Goal: Task Accomplishment & Management: Use online tool/utility

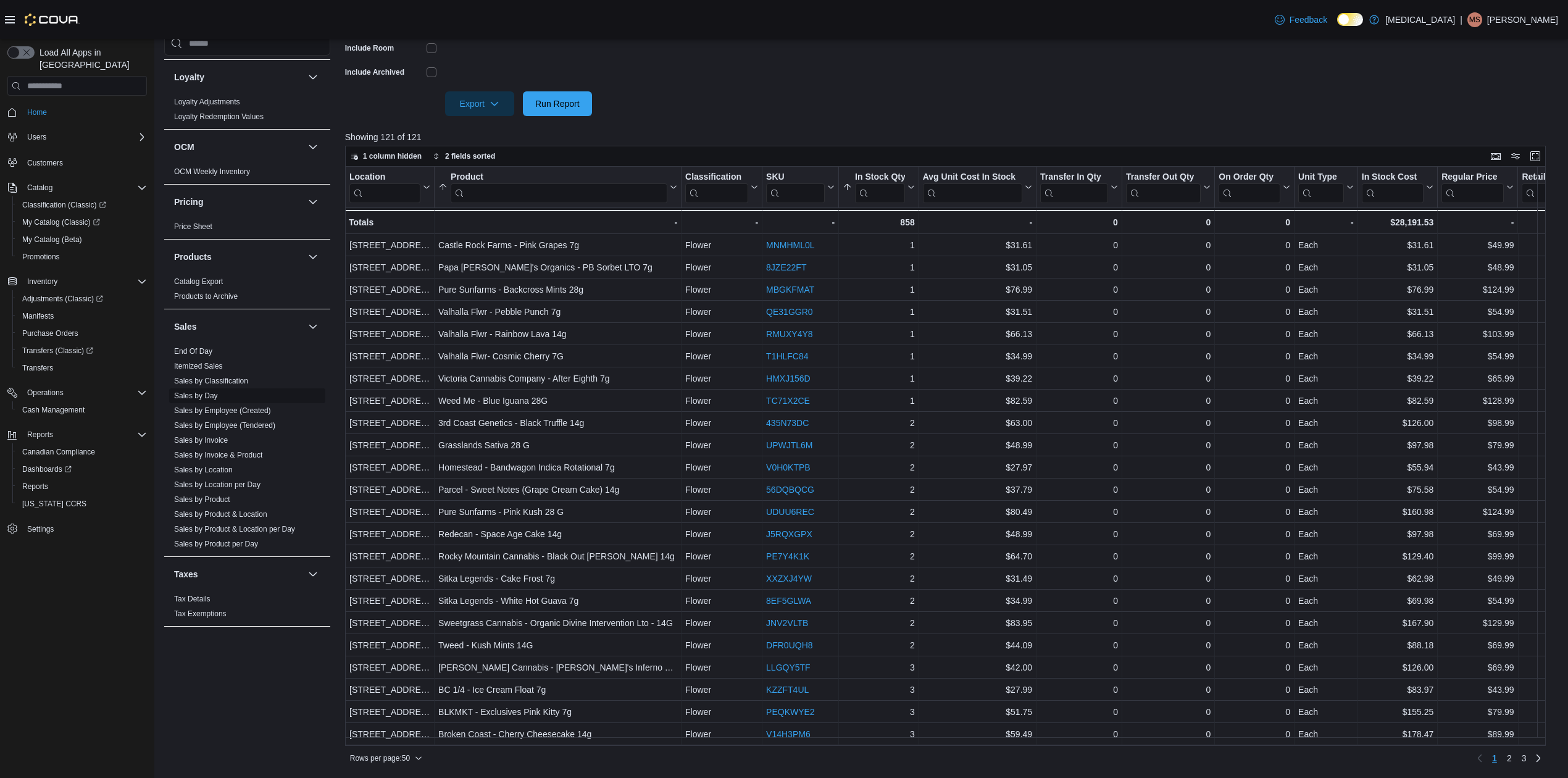
scroll to position [594, 0]
click at [205, 469] on link "Sales by Location" at bounding box center [203, 469] width 59 height 8
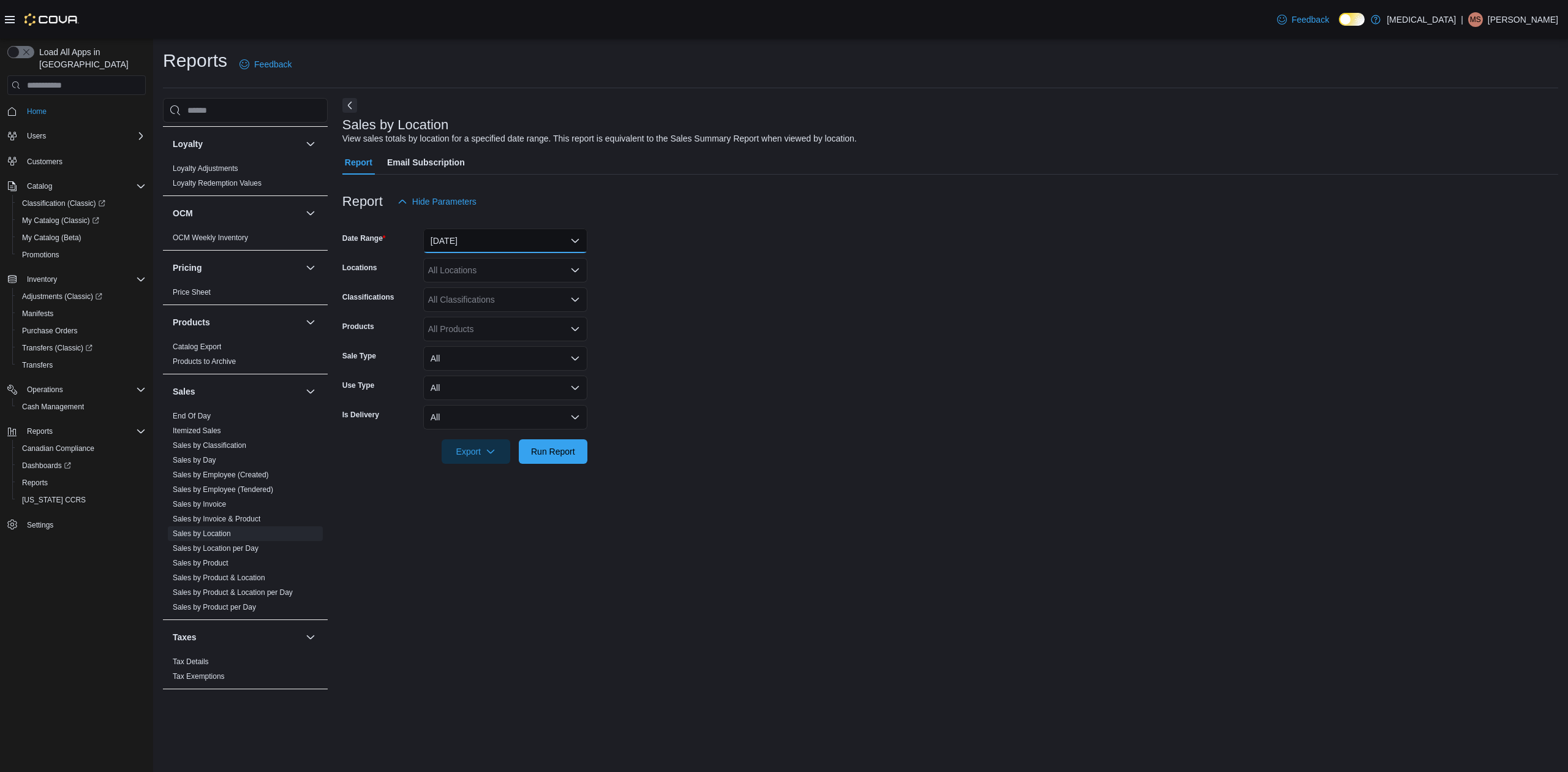
click at [457, 249] on button "[DATE]" at bounding box center [505, 240] width 164 height 24
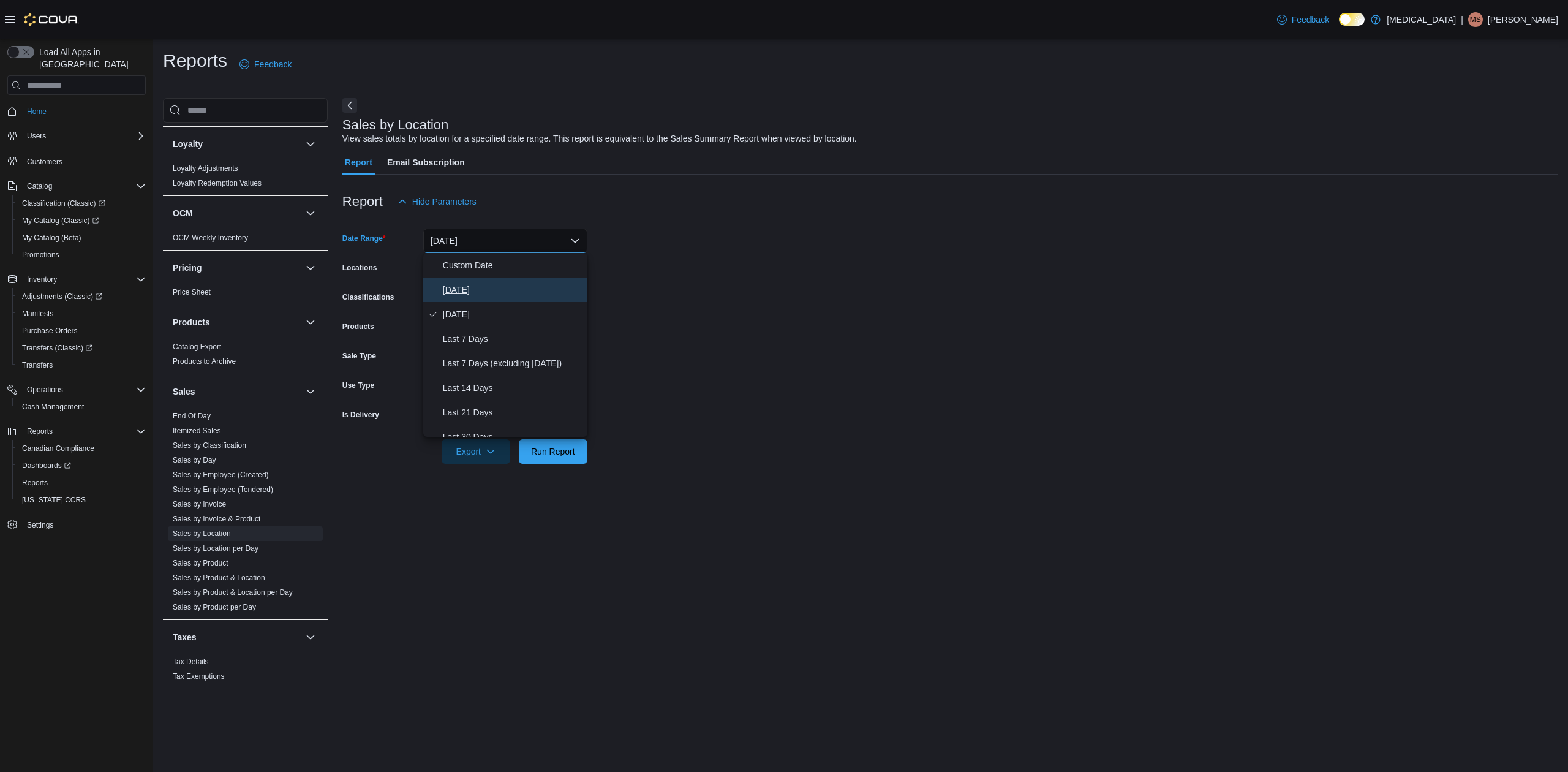
click at [480, 295] on span "[DATE]" at bounding box center [513, 290] width 139 height 15
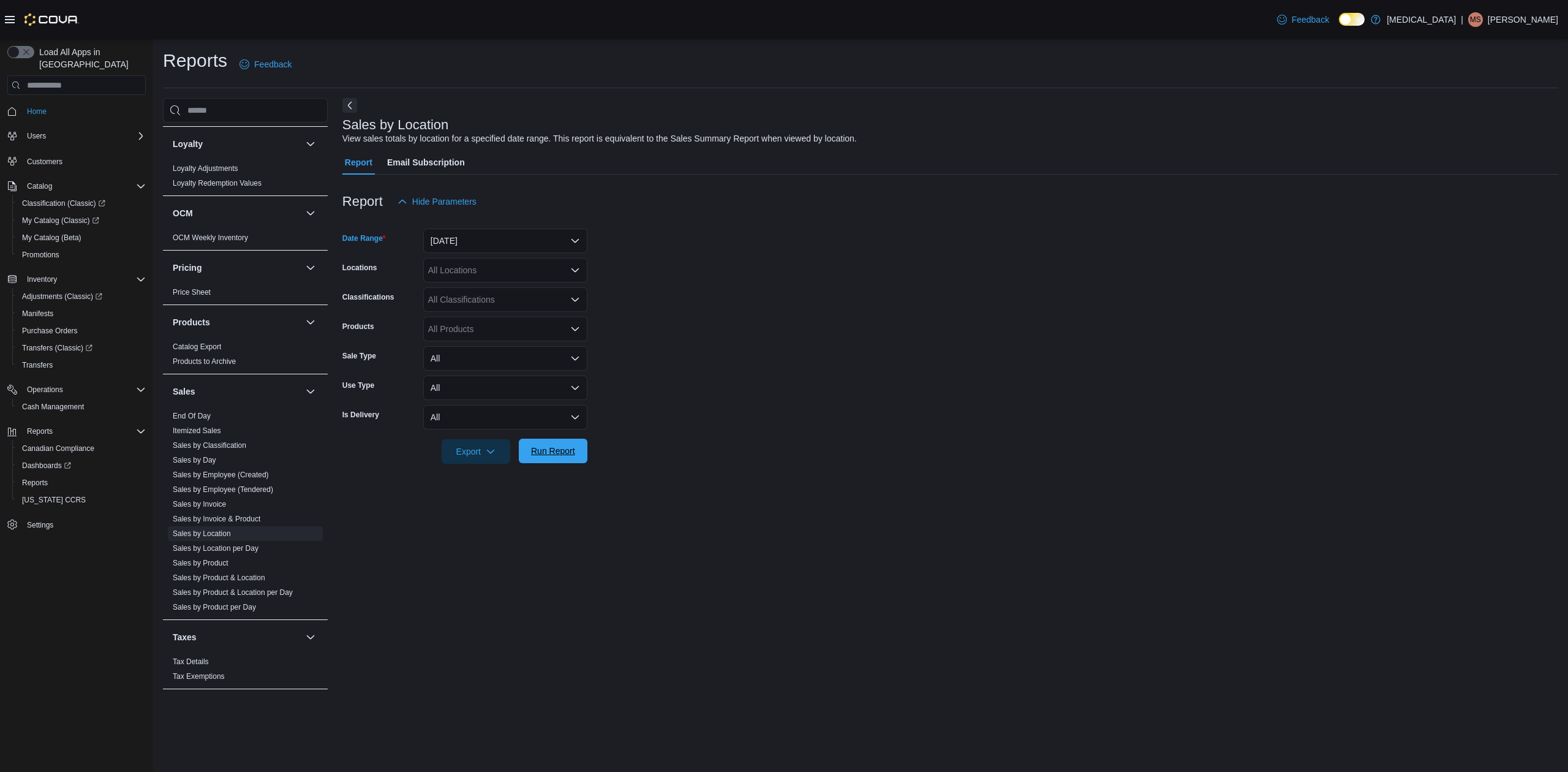
click at [545, 446] on span "Run Report" at bounding box center [553, 451] width 44 height 12
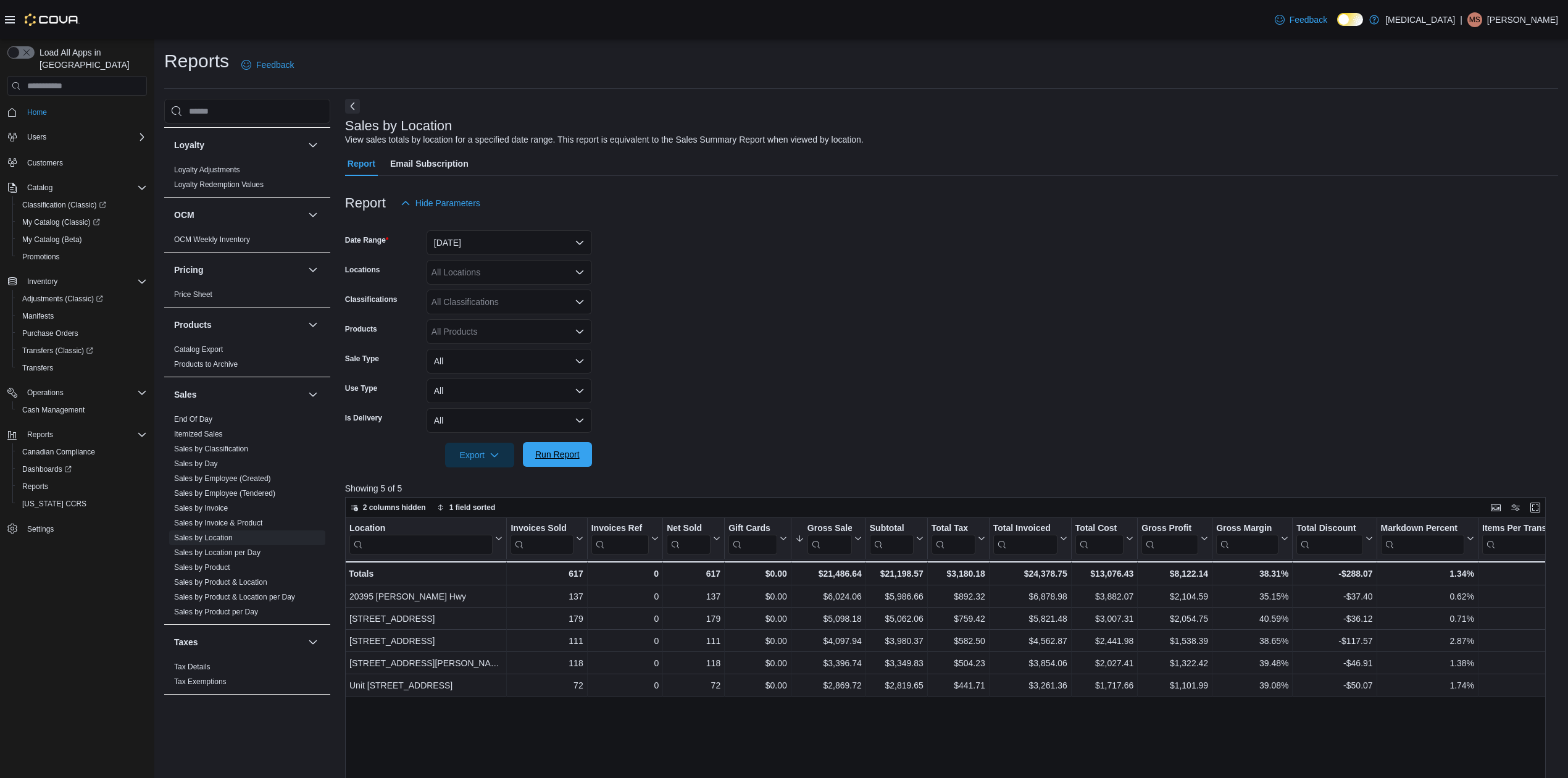
click at [537, 448] on span "Run Report" at bounding box center [557, 454] width 54 height 24
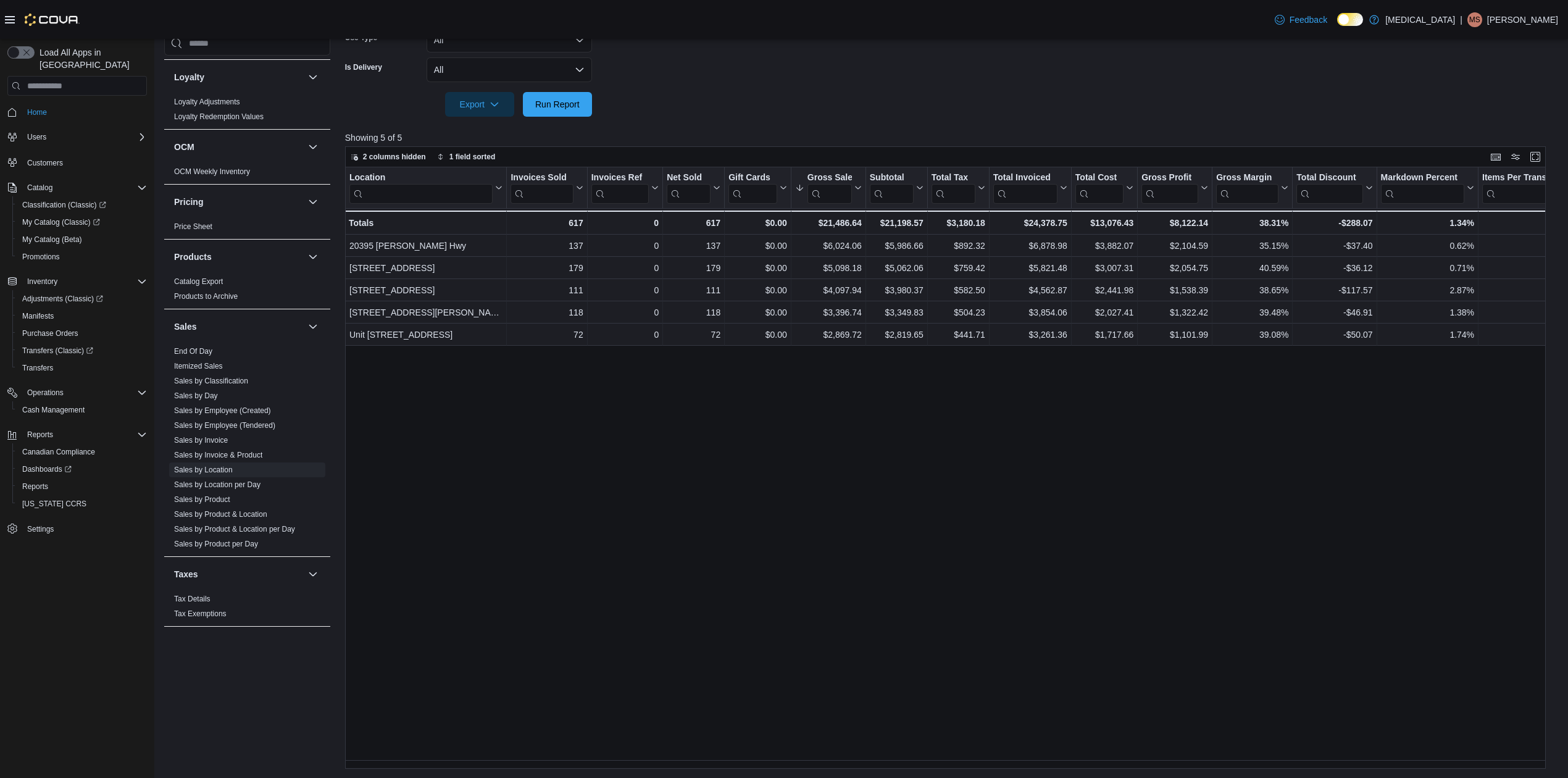
scroll to position [351, 0]
drag, startPoint x: 832, startPoint y: 769, endPoint x: 851, endPoint y: 769, distance: 19.0
click at [851, 769] on div "Reports Feedback Cash Management Cash Management Cash Out Details Compliance OC…" at bounding box center [862, 233] width 1414 height 1091
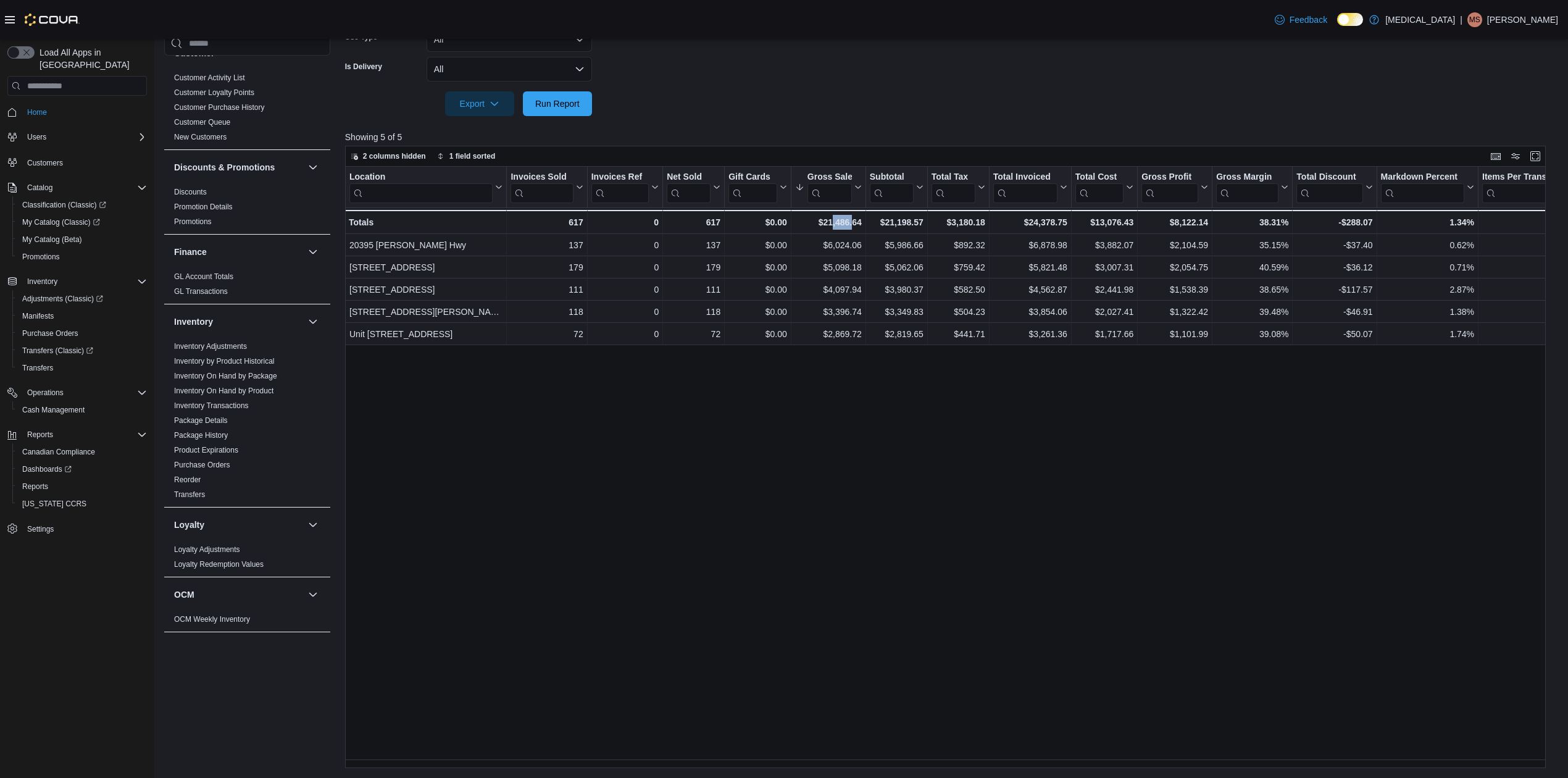
scroll to position [100, 0]
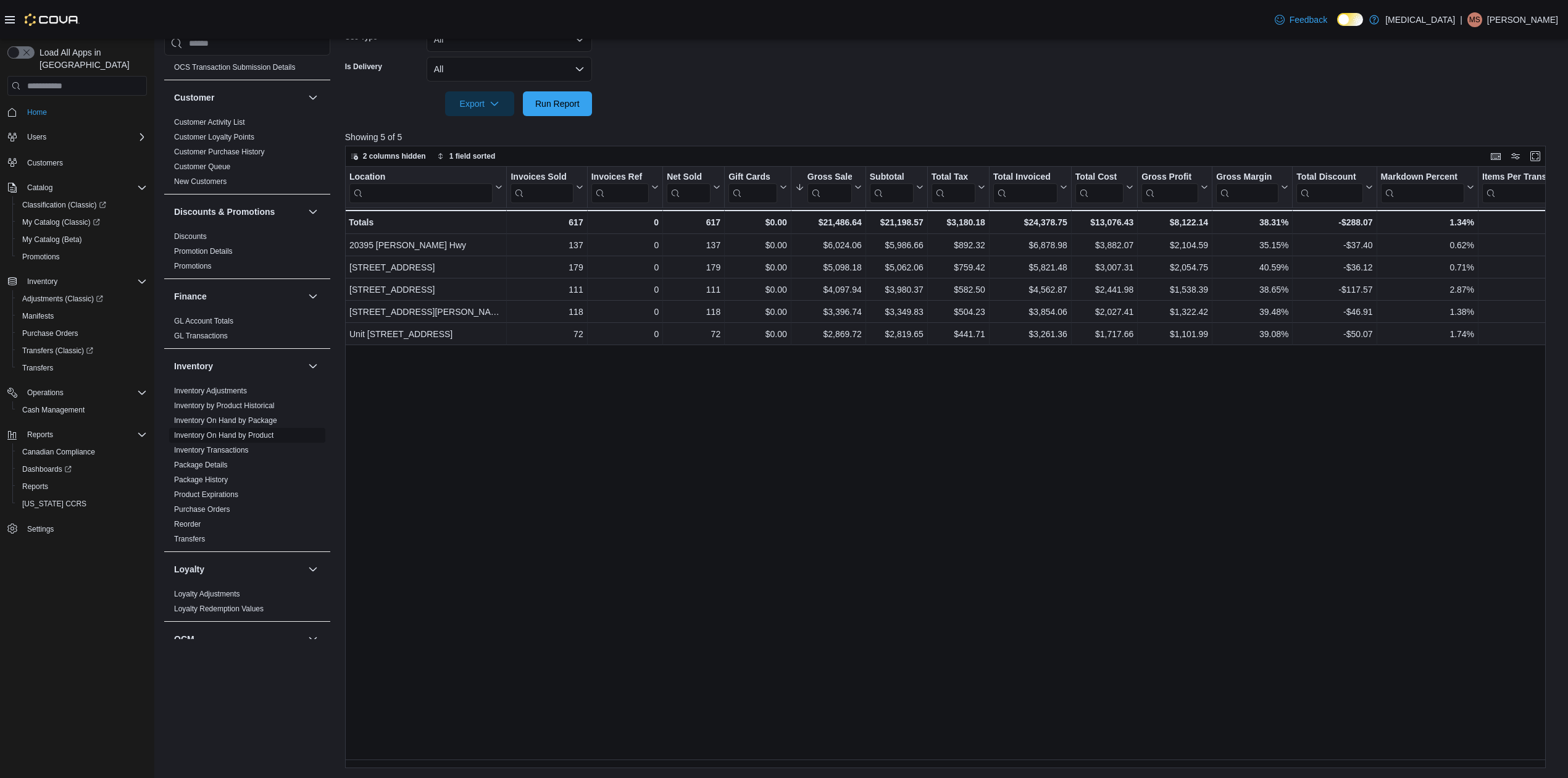
click at [256, 428] on span "Inventory On Hand by Product" at bounding box center [247, 435] width 156 height 15
click at [253, 434] on link "Inventory On Hand by Product" at bounding box center [224, 435] width 99 height 8
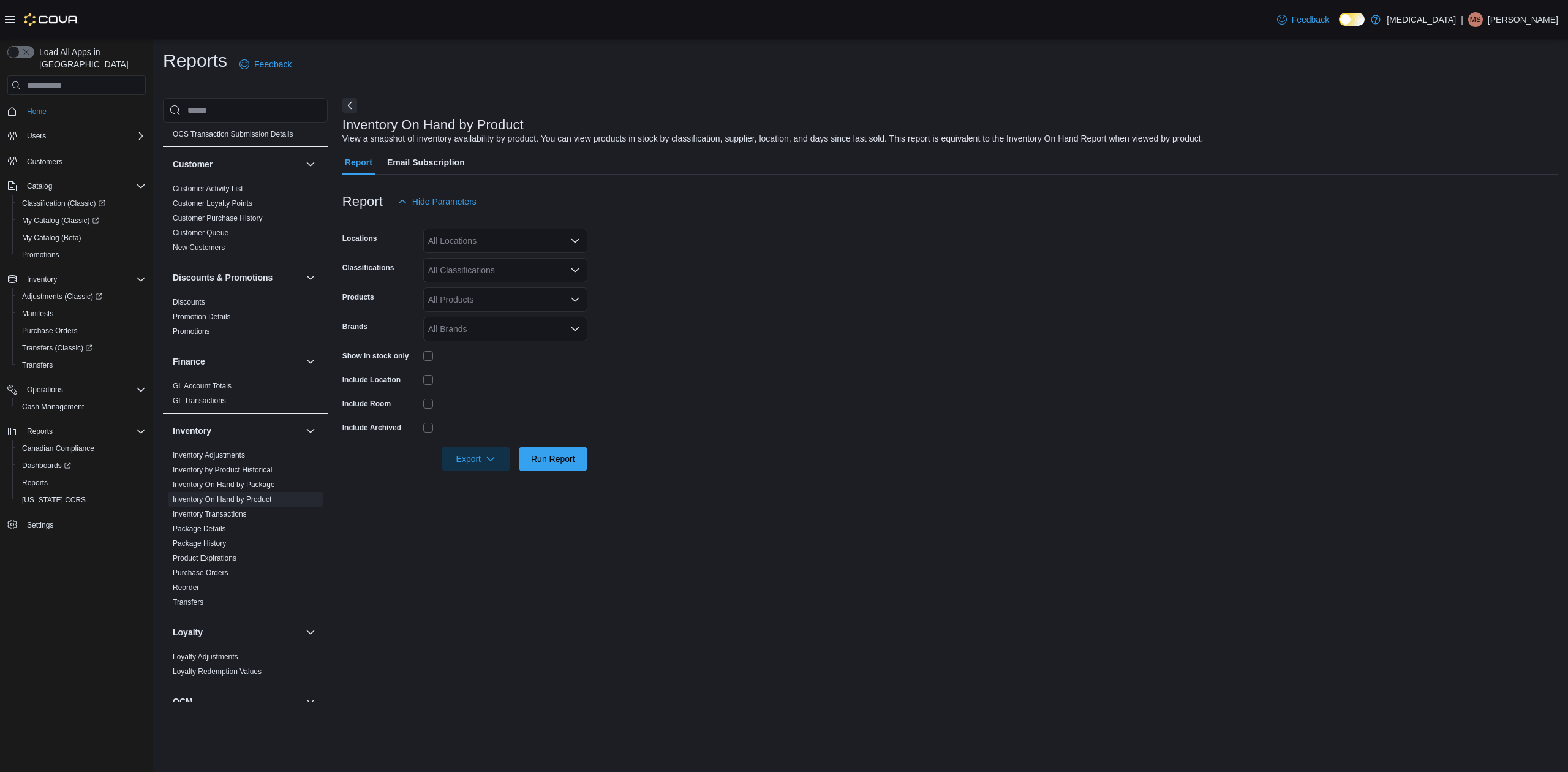
click at [518, 255] on form "Locations All Locations Classifications All Classifications Products All Produc…" at bounding box center [951, 342] width 1216 height 257
click at [510, 248] on div "All Locations" at bounding box center [505, 240] width 164 height 24
click at [506, 312] on span "[STREET_ADDRESS]" at bounding box center [492, 315] width 84 height 12
click at [713, 297] on form "Locations [STREET_ADDRESS] Selected. [STREET_ADDRESS] Press Backspace to delete…" at bounding box center [951, 342] width 1216 height 257
click at [483, 261] on div "All Classifications" at bounding box center [505, 270] width 164 height 24
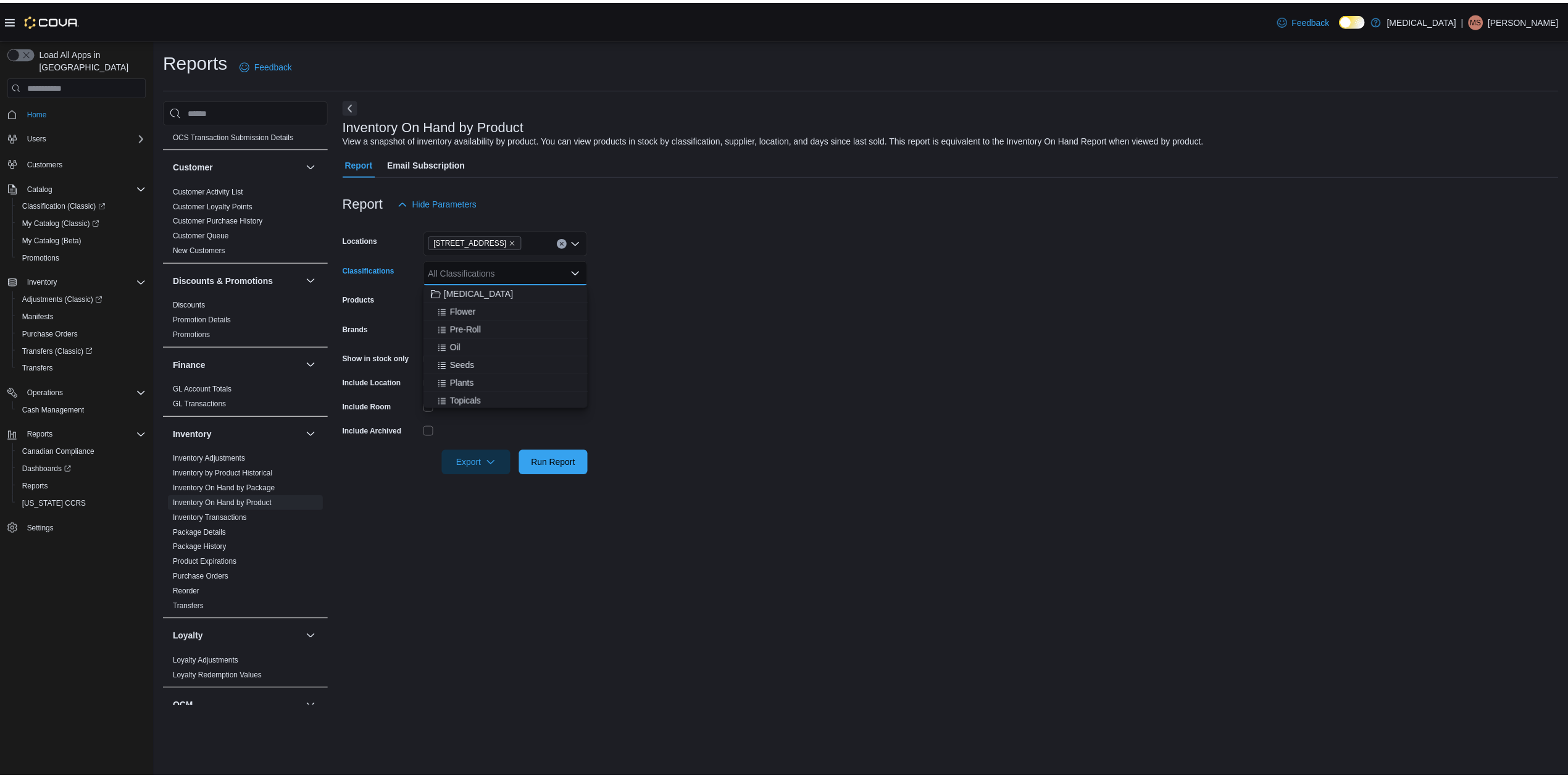
scroll to position [82, 0]
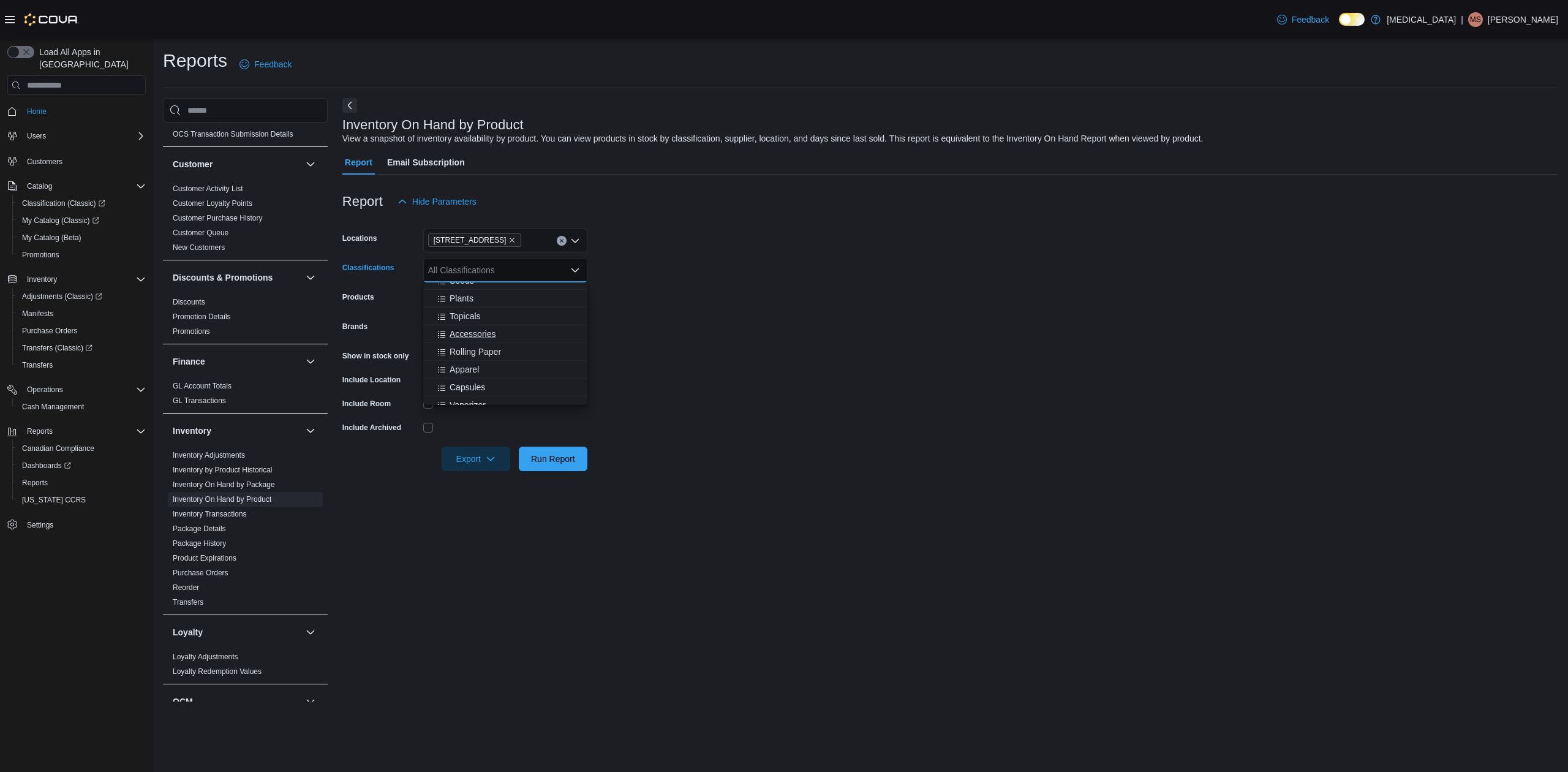
click at [497, 334] on div "Accessories" at bounding box center [505, 334] width 150 height 12
click at [735, 488] on div "Inventory On Hand by Product View a snapshot of inventory availability by produ…" at bounding box center [951, 400] width 1216 height 604
click at [571, 448] on span "Run Report" at bounding box center [553, 458] width 54 height 24
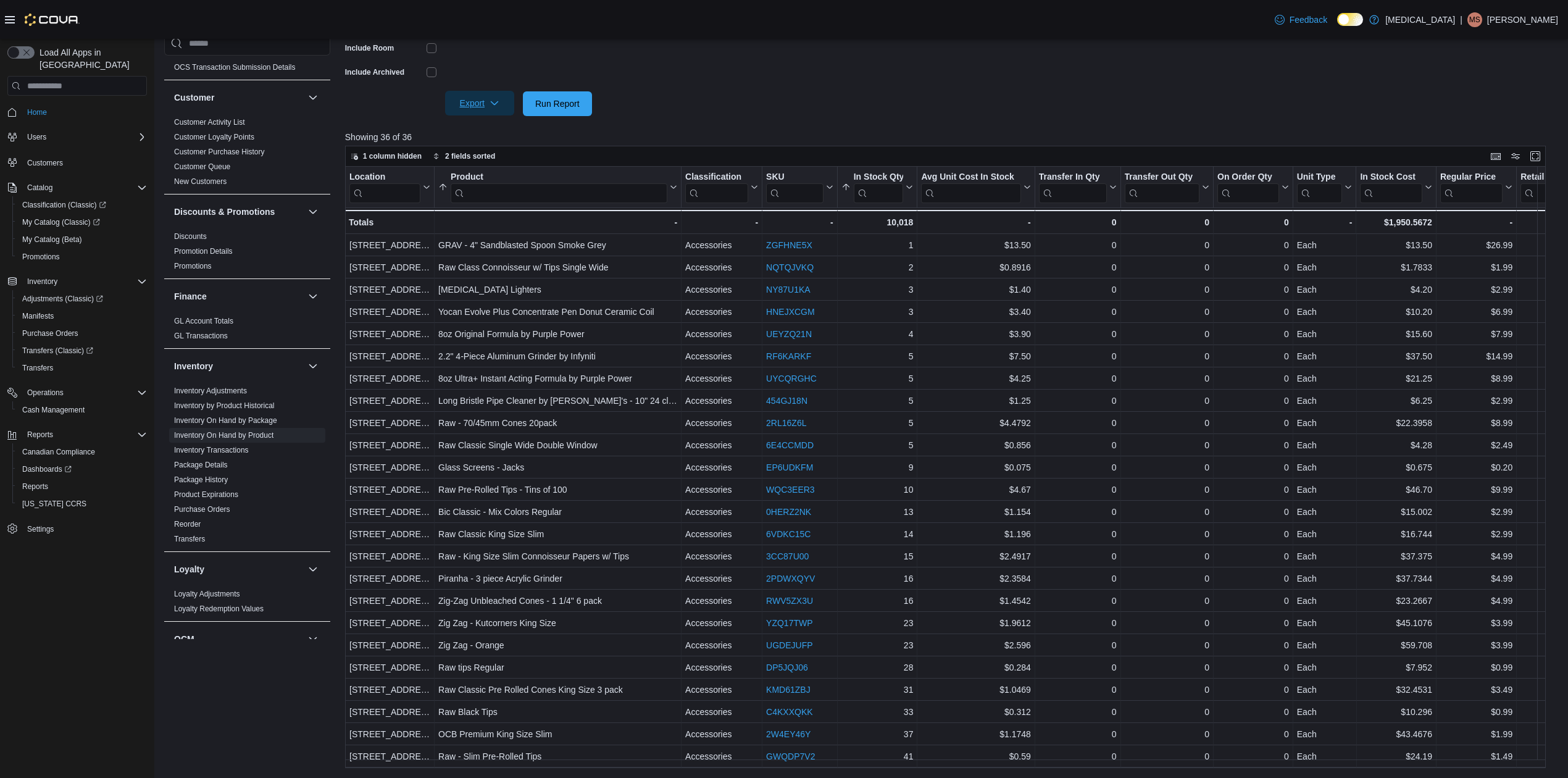
click at [505, 102] on span "Export" at bounding box center [479, 103] width 54 height 24
click at [498, 128] on span "Export to Excel" at bounding box center [481, 128] width 55 height 10
